Goal: Find specific page/section: Find specific page/section

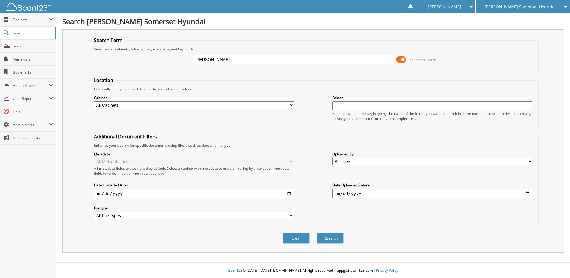
type input "[PERSON_NAME]"
click at [323, 239] on span "submit" at bounding box center [324, 238] width 4 height 4
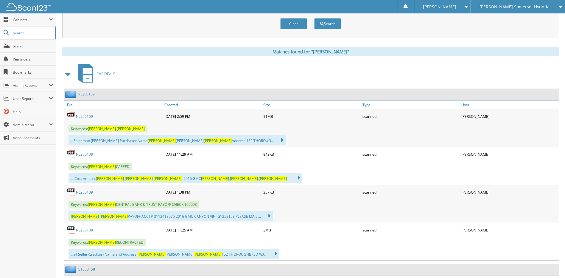
scroll to position [238, 0]
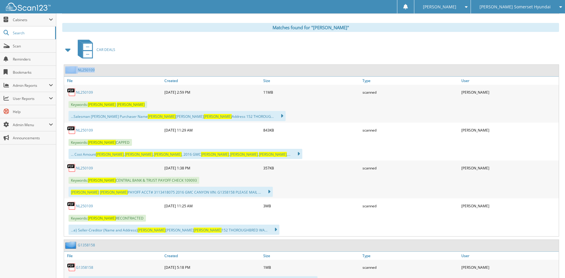
drag, startPoint x: 97, startPoint y: 67, endPoint x: 75, endPoint y: 71, distance: 21.8
click at [75, 71] on div "NL250109" at bounding box center [311, 71] width 495 height 12
copy div "NL250109"
click at [82, 204] on link "NL250109" at bounding box center [84, 205] width 17 height 5
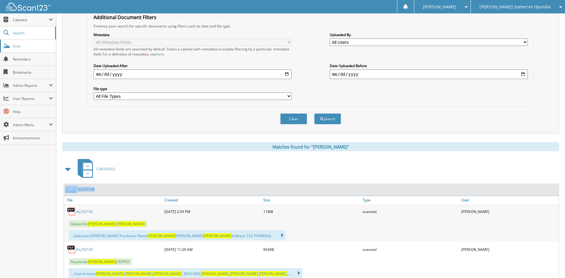
click at [35, 46] on span "Scan" at bounding box center [33, 46] width 40 height 5
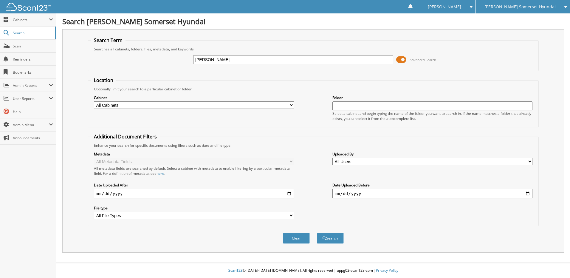
type input "SARAH HACKER"
click at [317, 232] on button "Search" at bounding box center [330, 237] width 27 height 11
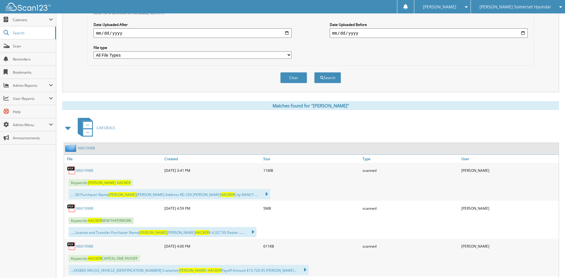
scroll to position [209, 0]
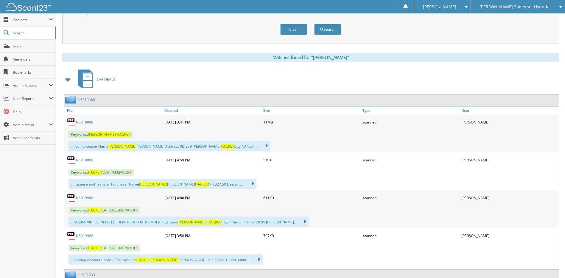
click at [85, 159] on link "N6019988" at bounding box center [84, 159] width 17 height 5
